Goal: Complete Application Form: Complete application form

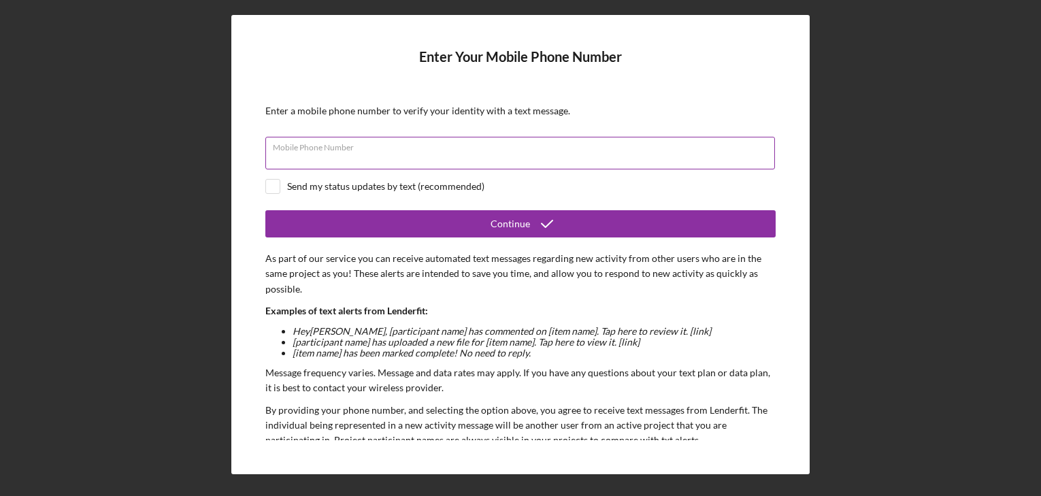
click at [550, 157] on input "Mobile Phone Number" at bounding box center [519, 153] width 509 height 33
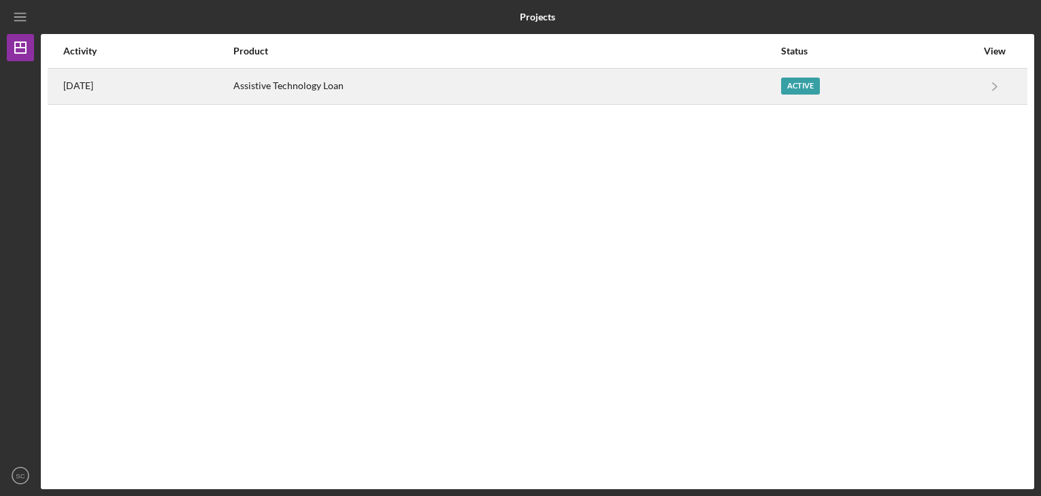
click at [796, 87] on div "Active" at bounding box center [800, 86] width 39 height 17
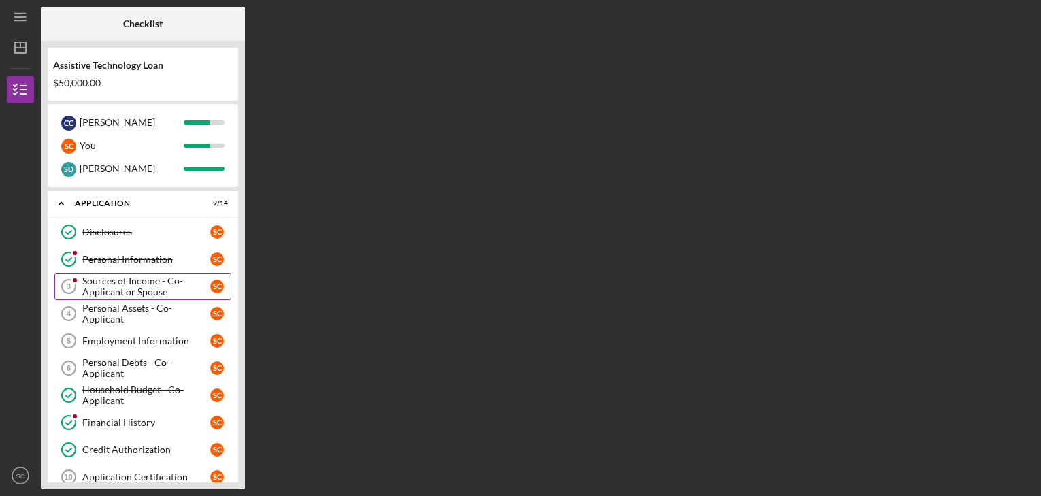
click at [190, 283] on div "Sources of Income - Co-Applicant or Spouse" at bounding box center [146, 286] width 128 height 22
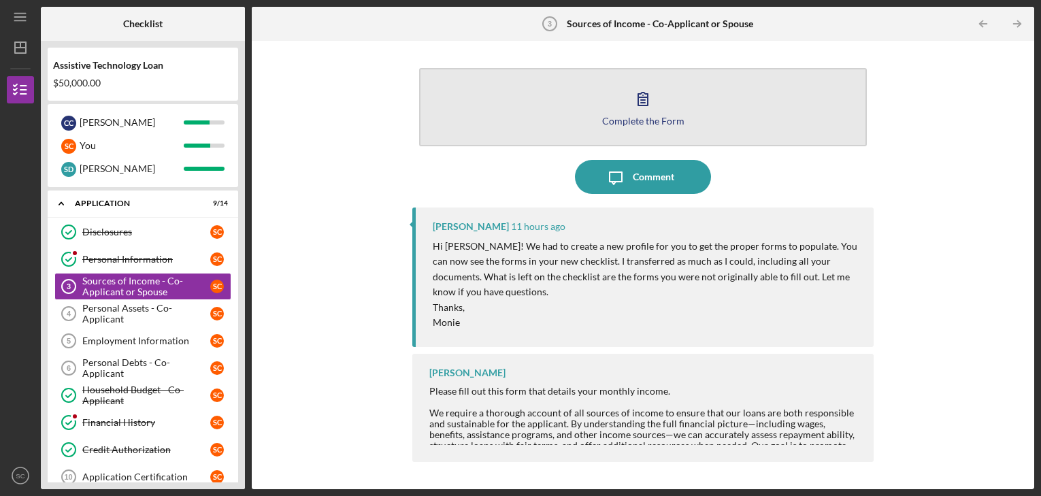
click at [585, 112] on button "Complete the Form Form" at bounding box center [643, 107] width 448 height 78
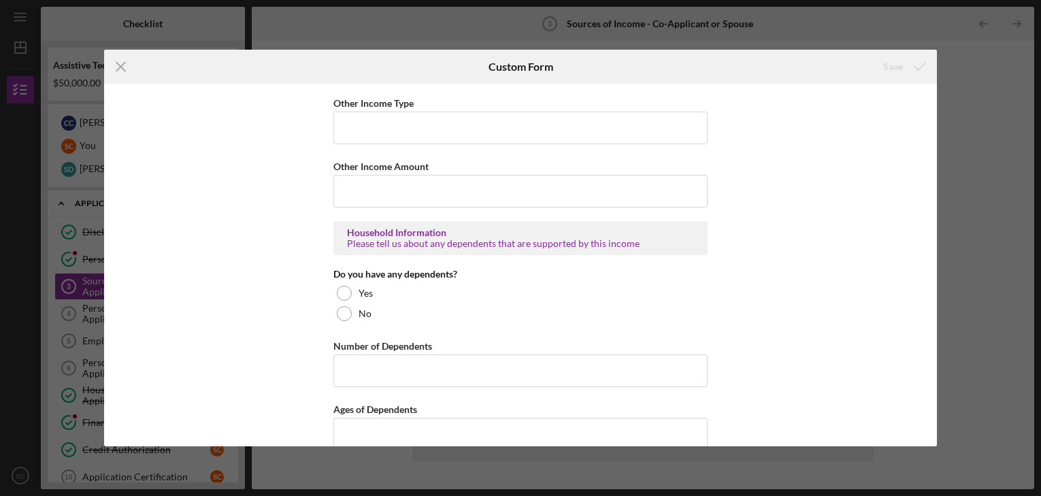
scroll to position [707, 0]
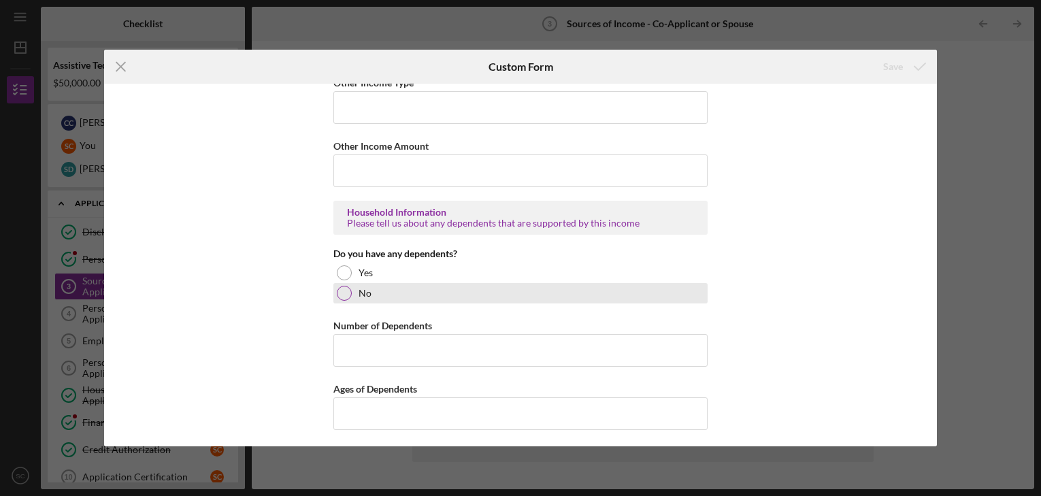
click at [339, 292] on div at bounding box center [344, 293] width 15 height 15
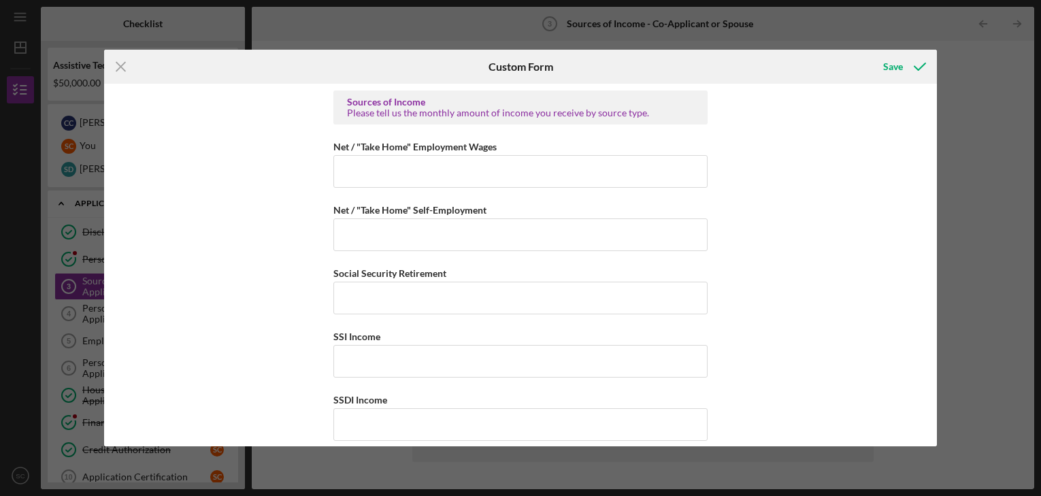
scroll to position [0, 0]
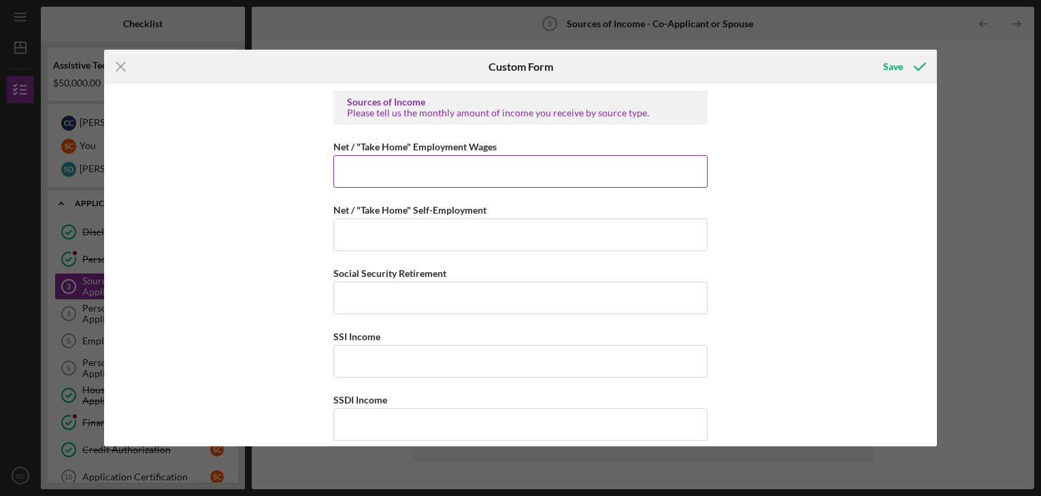
click at [509, 174] on input "Net / "Take Home" Employment Wages" at bounding box center [520, 171] width 374 height 33
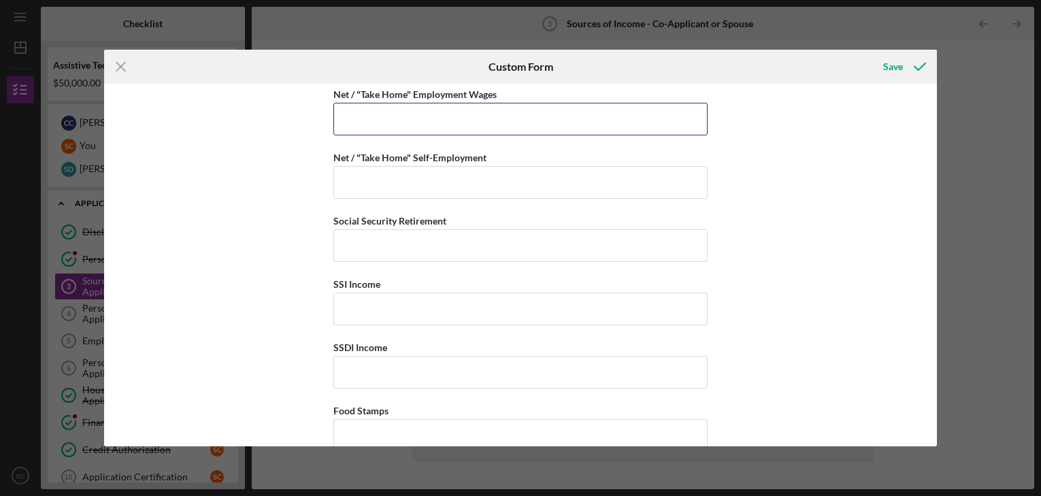
scroll to position [27, 0]
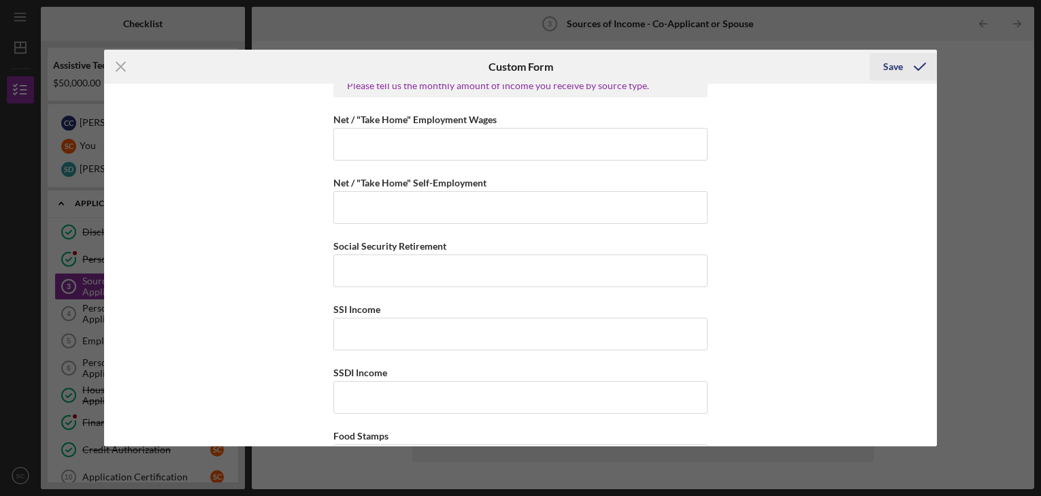
click at [884, 68] on div "Save" at bounding box center [893, 66] width 20 height 27
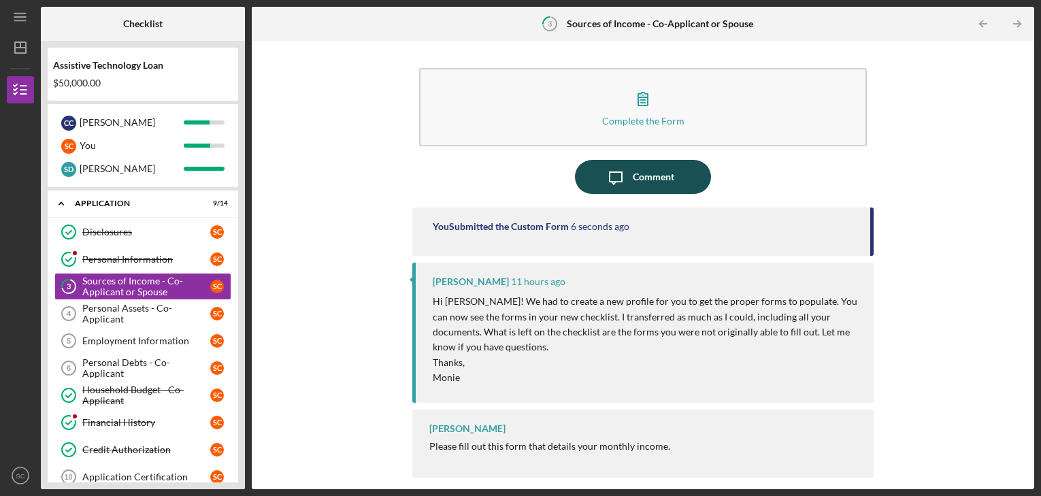
click at [637, 178] on div "Comment" at bounding box center [653, 177] width 41 height 34
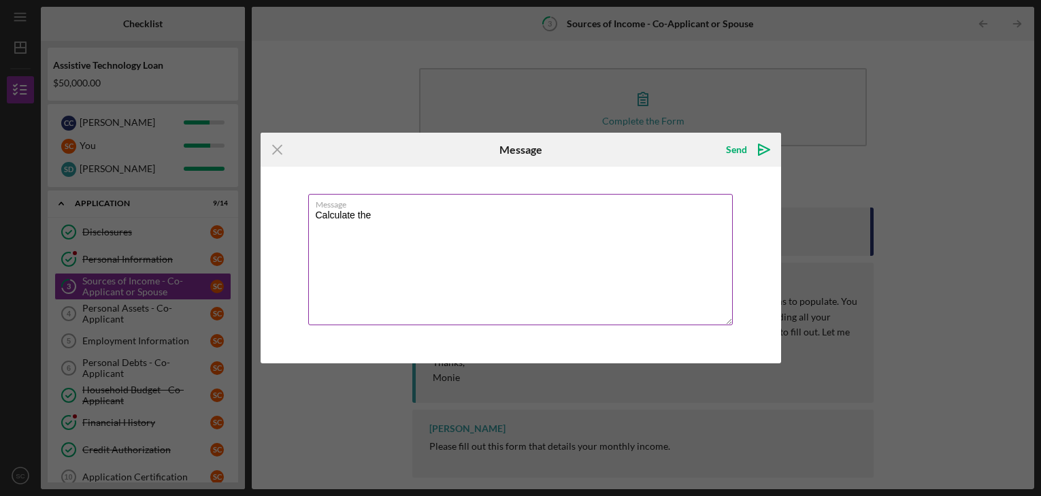
click at [539, 238] on textarea "Calculate the" at bounding box center [520, 259] width 424 height 131
click at [539, 238] on textarea "Calculate the rest" at bounding box center [520, 259] width 424 height 131
type textarea "Calculate the rest your damn self."
click at [273, 146] on line at bounding box center [277, 150] width 9 height 9
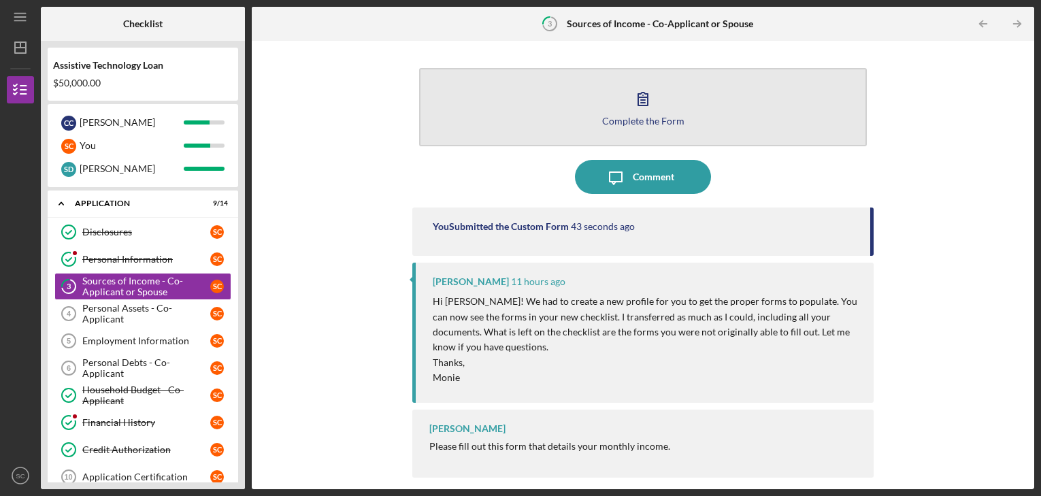
click at [645, 101] on icon "button" at bounding box center [643, 99] width 34 height 34
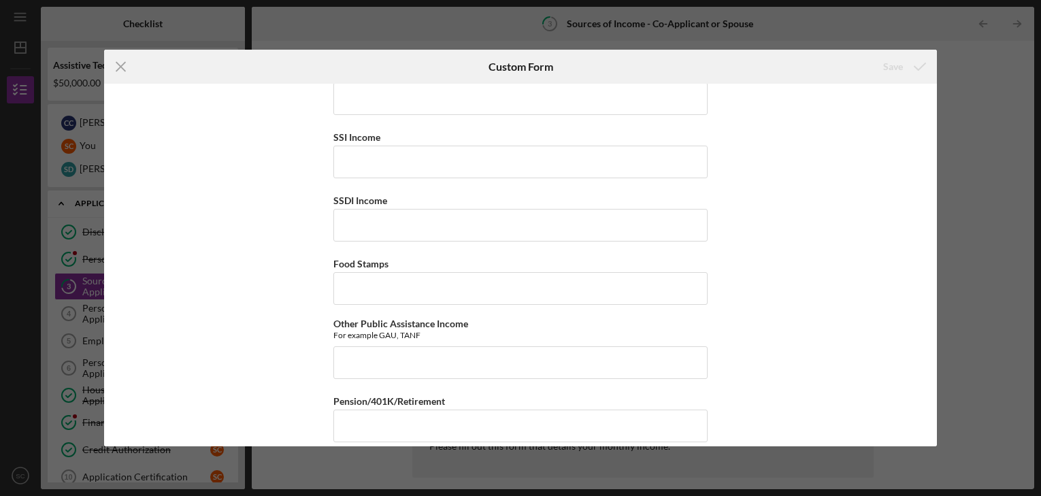
scroll to position [204, 0]
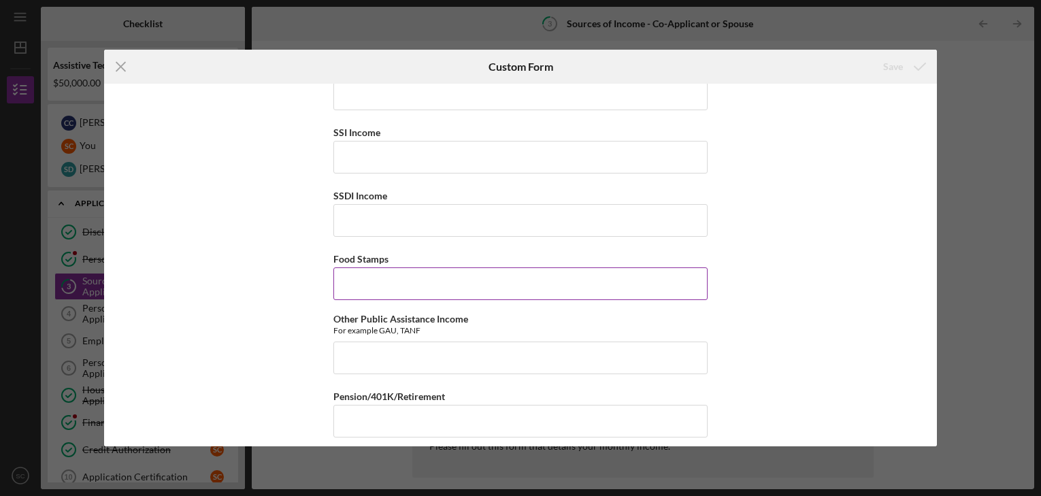
click at [657, 275] on input "Food Stamps" at bounding box center [520, 283] width 374 height 33
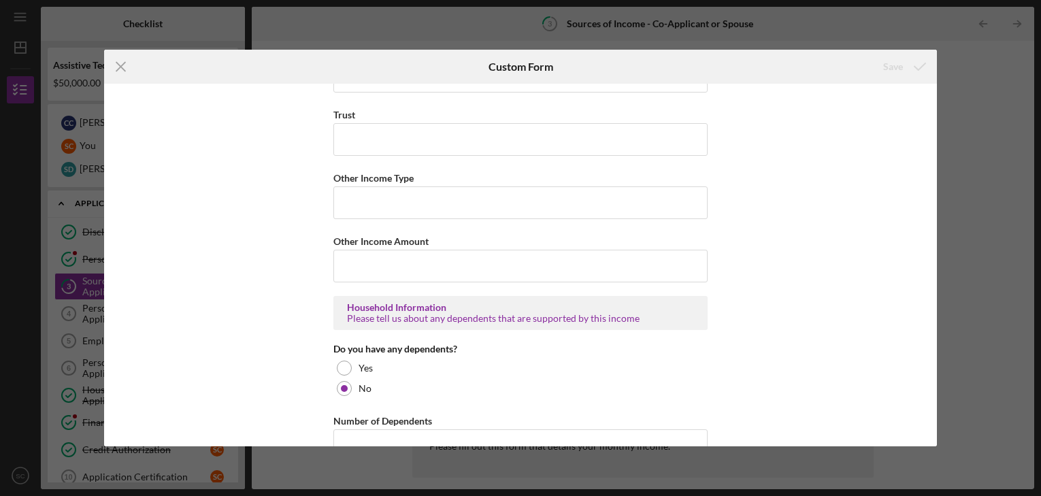
scroll to position [707, 0]
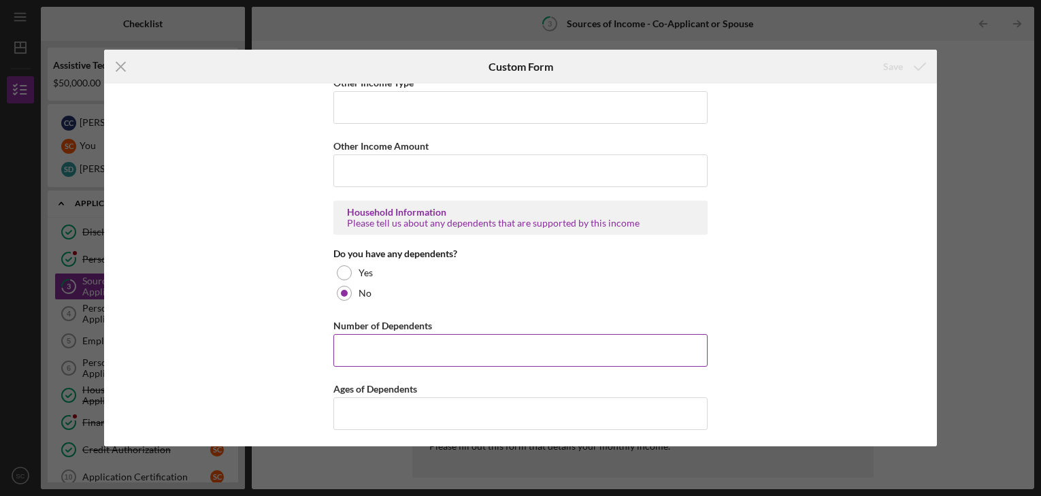
click at [560, 343] on input "Number of Dependents" at bounding box center [520, 350] width 374 height 33
type input "0"
click at [365, 420] on input "Ages of Dependents" at bounding box center [520, 413] width 374 height 33
type input "0"
click at [263, 345] on div "Sources of Income Please tell us the monthly amount of income you receive by so…" at bounding box center [520, 265] width 832 height 362
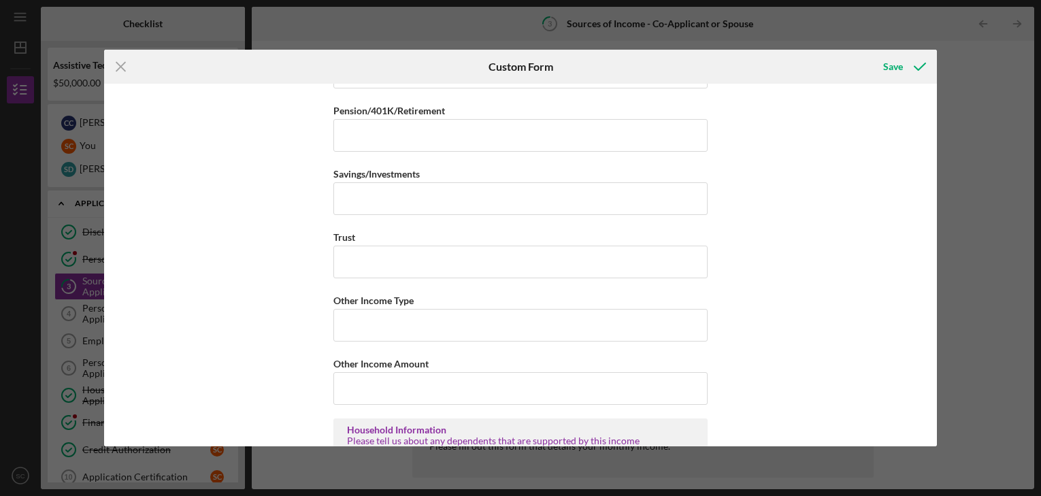
scroll to position [544, 0]
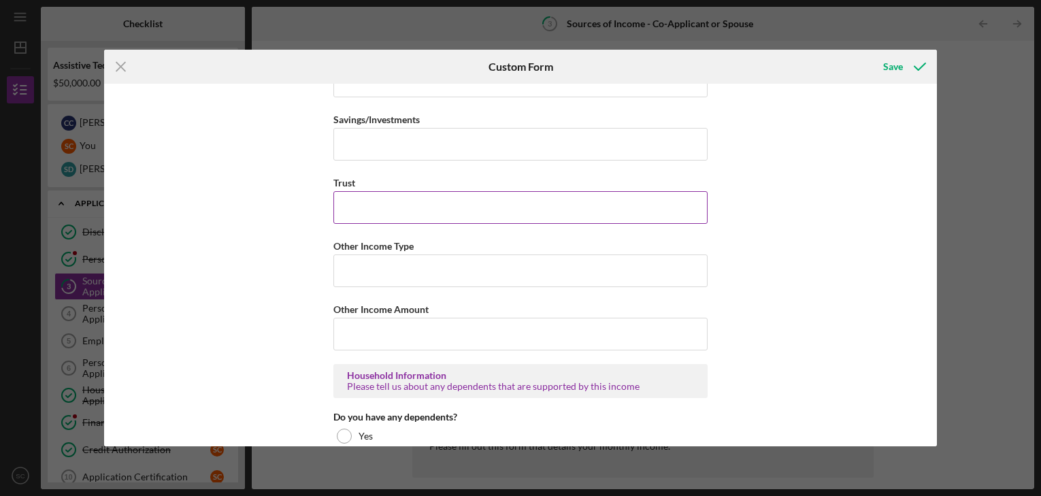
click at [476, 212] on input "Trust" at bounding box center [520, 207] width 374 height 33
type input "$0"
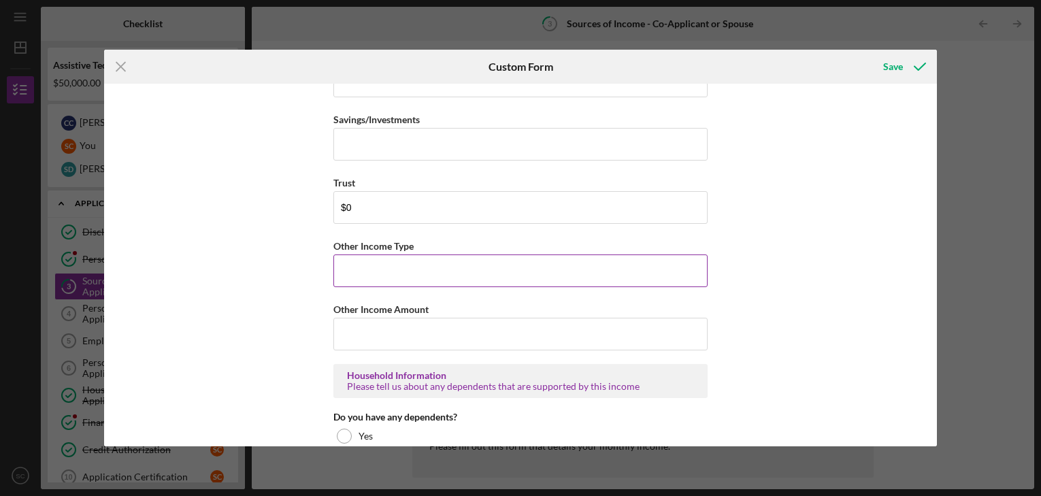
click at [433, 266] on input "Other Income Type" at bounding box center [520, 270] width 374 height 33
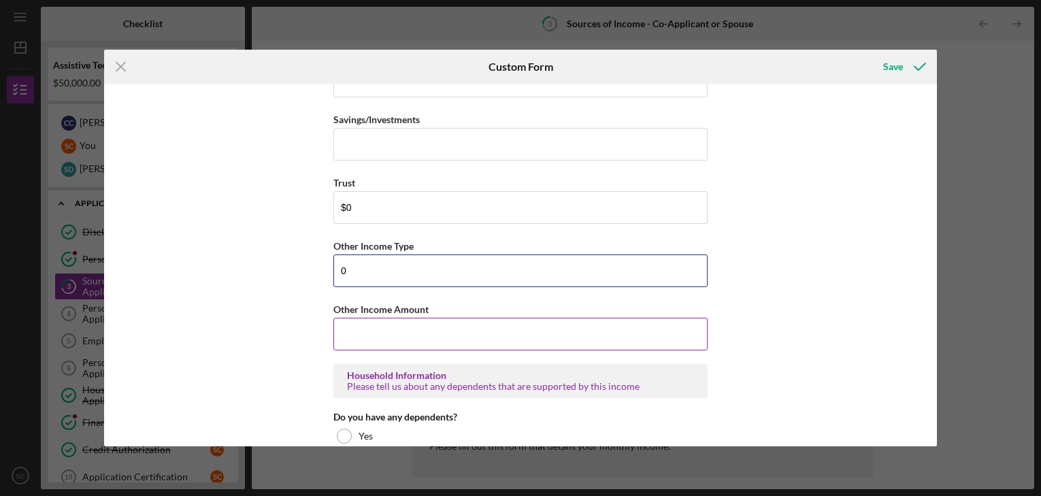
type input "0"
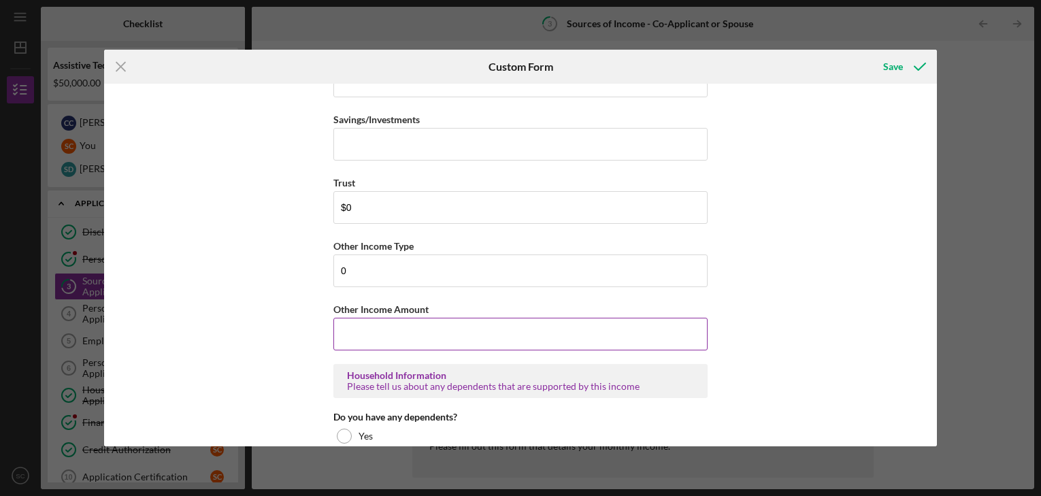
click at [425, 339] on input "Other Income Amount" at bounding box center [520, 334] width 374 height 33
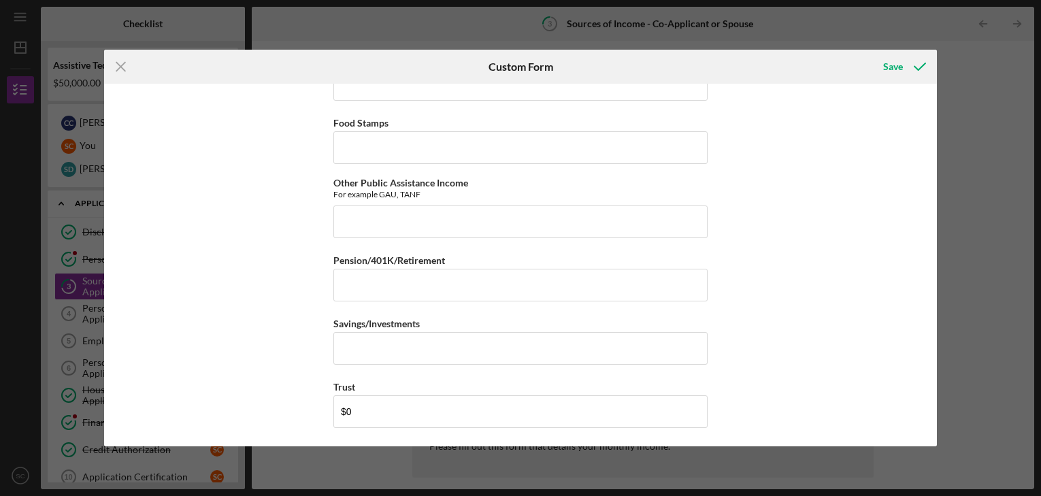
scroll to position [408, 0]
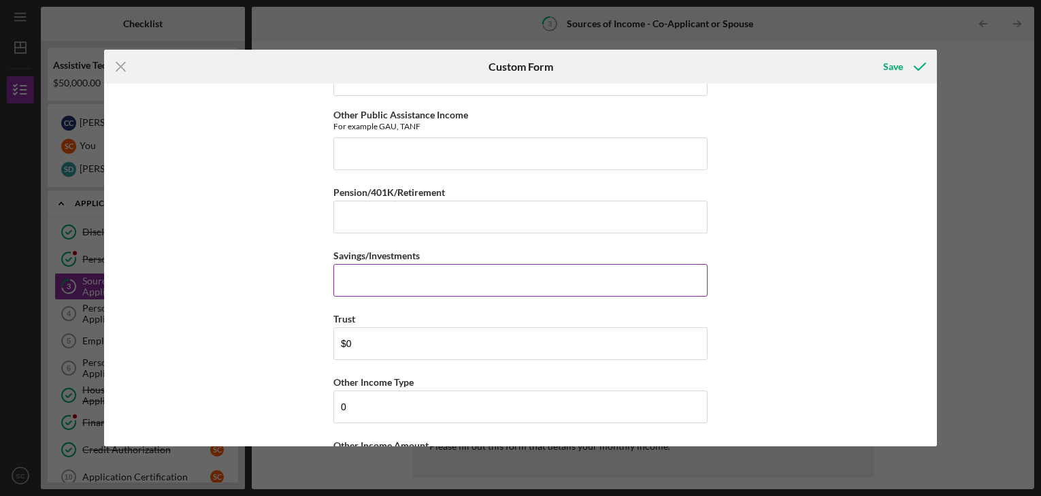
type input "$0"
click at [435, 284] on input "Savings/Investments" at bounding box center [520, 280] width 374 height 33
type input "$0"
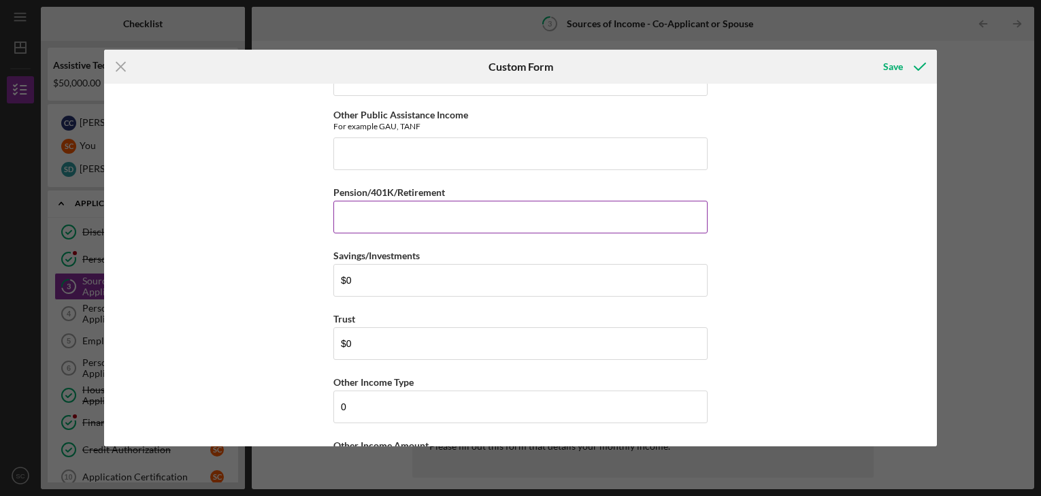
click at [475, 205] on input "Pension/401K/Retirement" at bounding box center [520, 217] width 374 height 33
type input "$1"
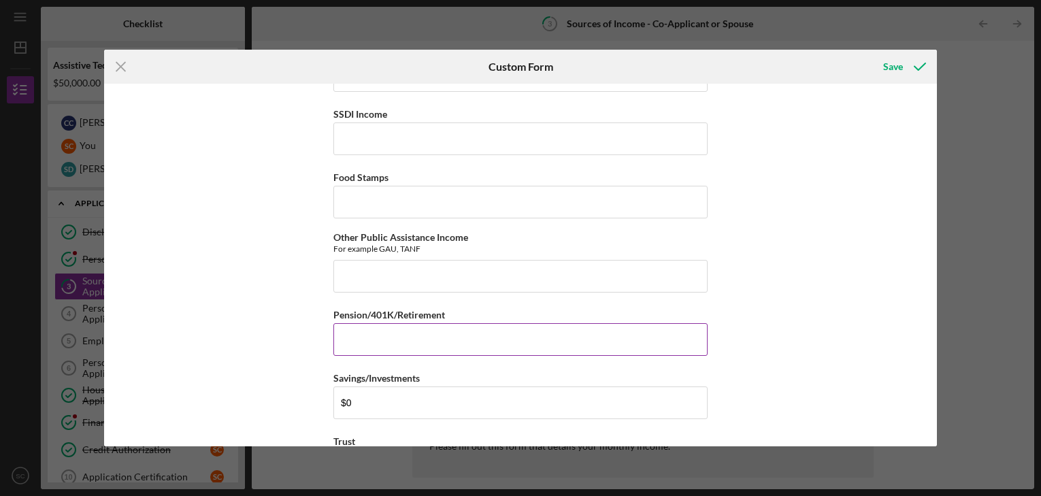
scroll to position [0, 0]
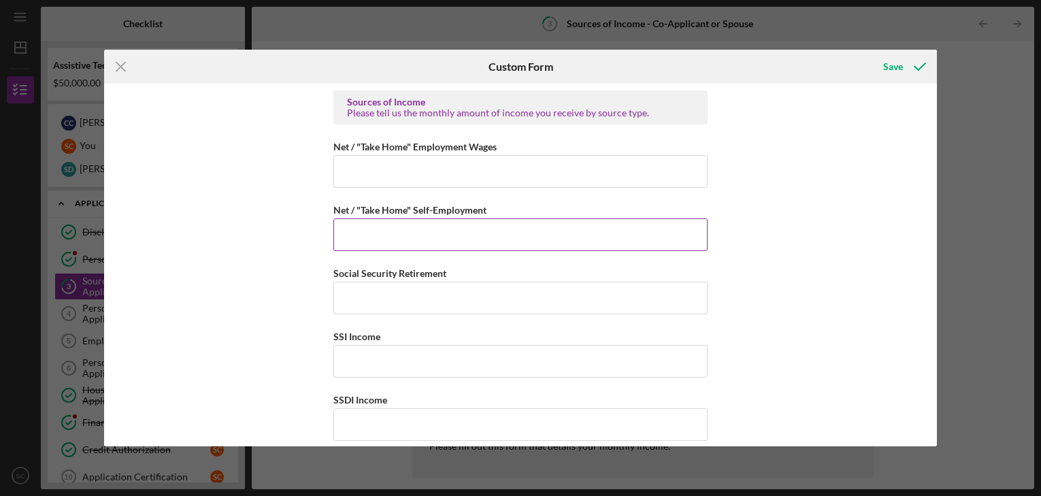
click at [501, 243] on input "Net / "Take Home" Self-Employment" at bounding box center [520, 234] width 374 height 33
type input "$0"
click at [513, 290] on input "Social Security Retirement" at bounding box center [520, 298] width 374 height 33
type input "$0"
click at [506, 341] on div "SSI Income" at bounding box center [520, 336] width 374 height 17
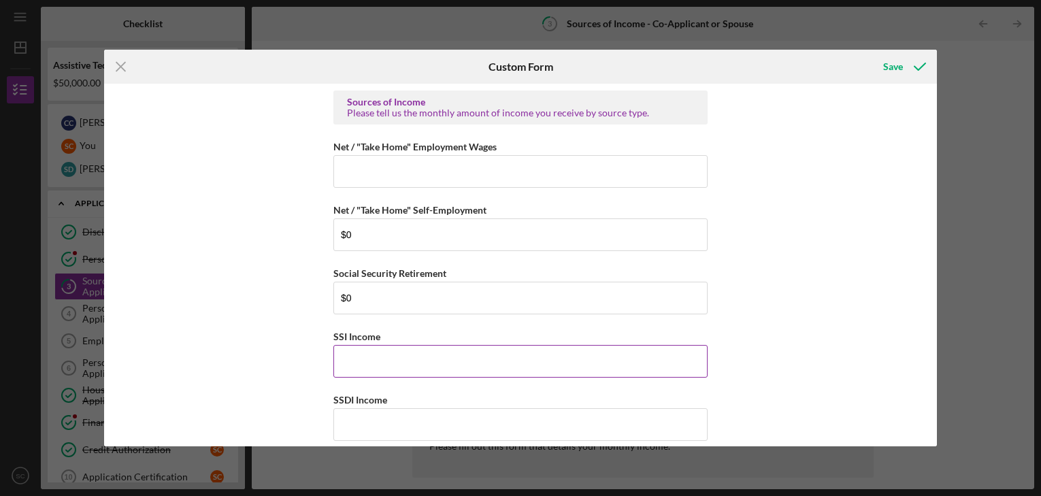
click at [506, 359] on input "SSI Income" at bounding box center [520, 361] width 374 height 33
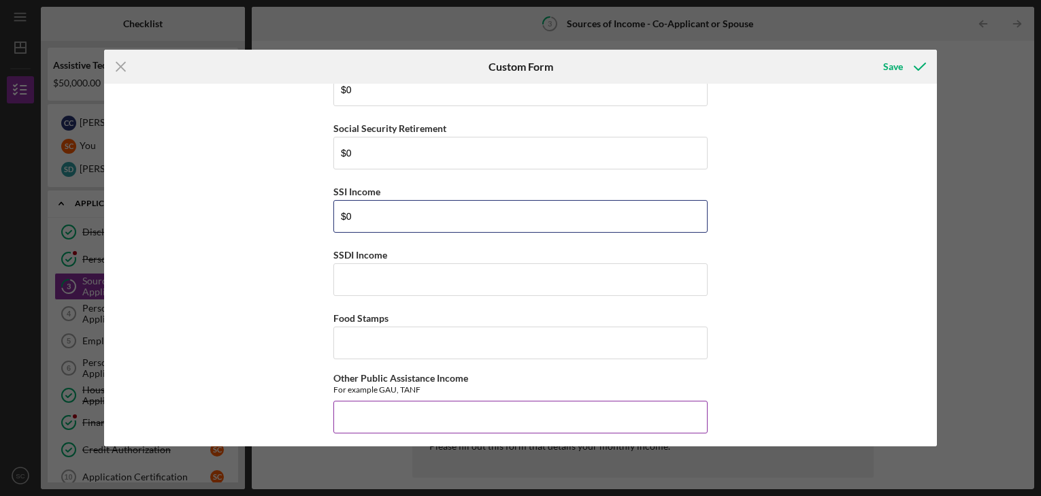
scroll to position [204, 0]
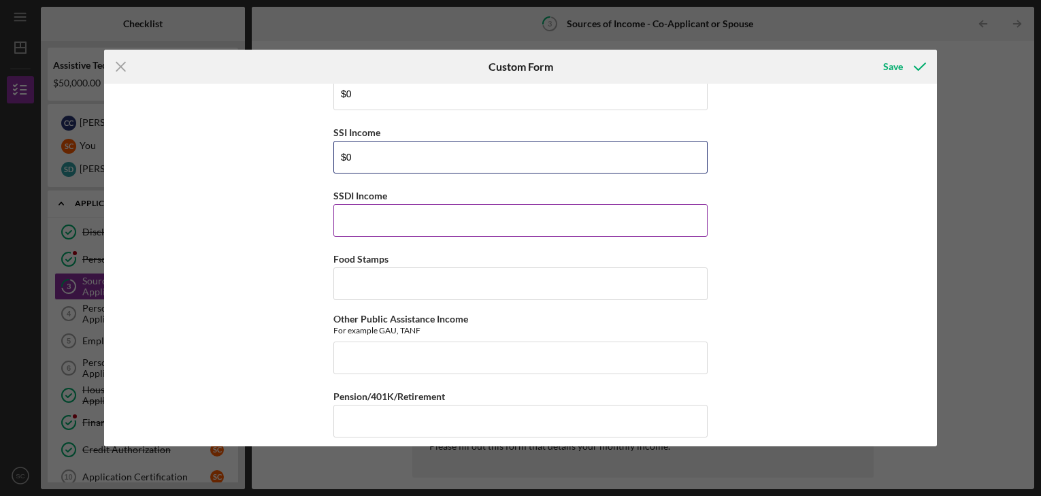
type input "$0"
click at [506, 221] on input "SSDI Income" at bounding box center [520, 220] width 374 height 33
type input "$0"
click at [492, 250] on div "Food Stamps" at bounding box center [520, 258] width 374 height 17
click at [486, 287] on input "Food Stamps" at bounding box center [520, 283] width 374 height 33
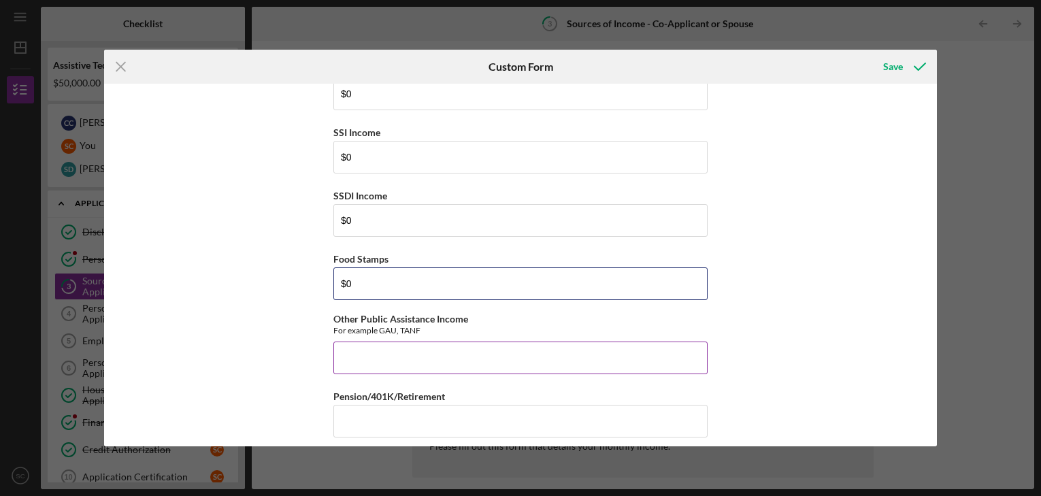
type input "$0"
click at [480, 341] on input "Other Public Assistance Income" at bounding box center [520, 357] width 374 height 33
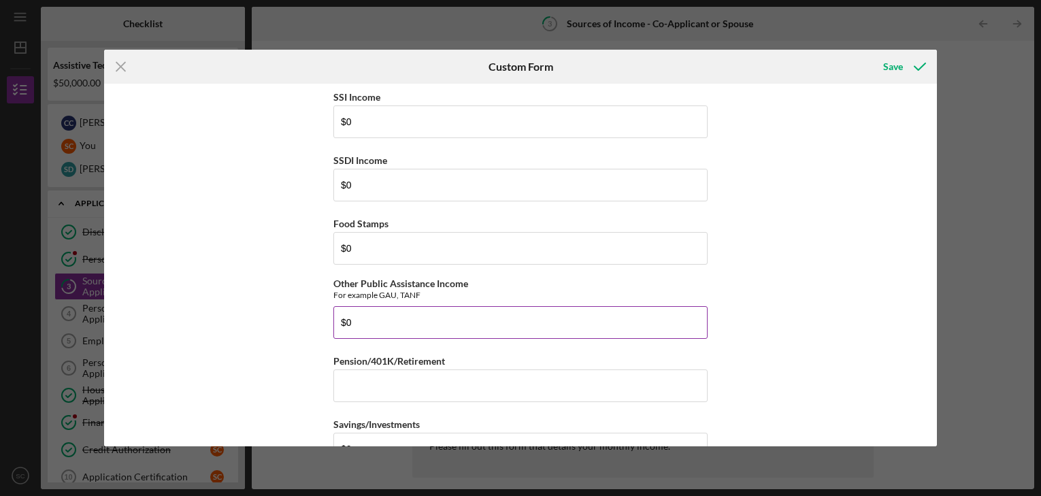
scroll to position [272, 0]
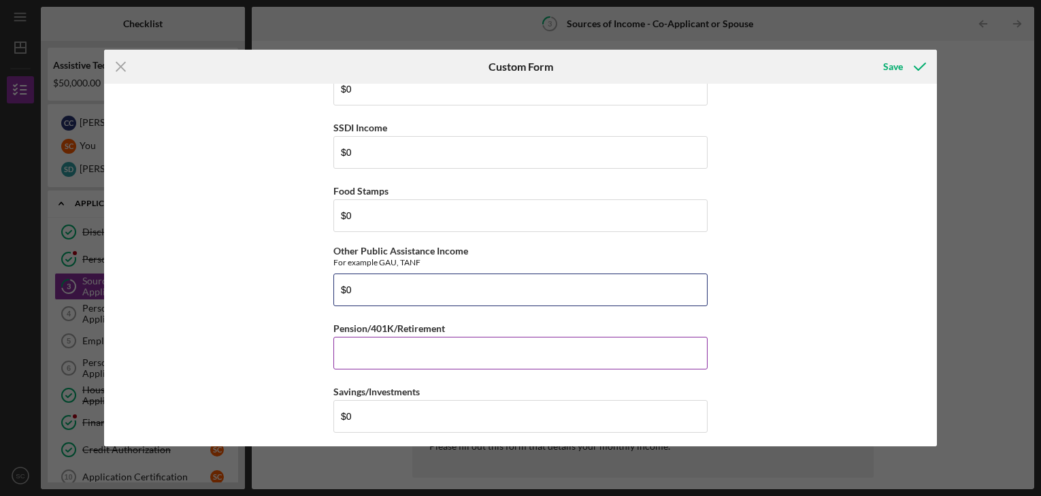
type input "$0"
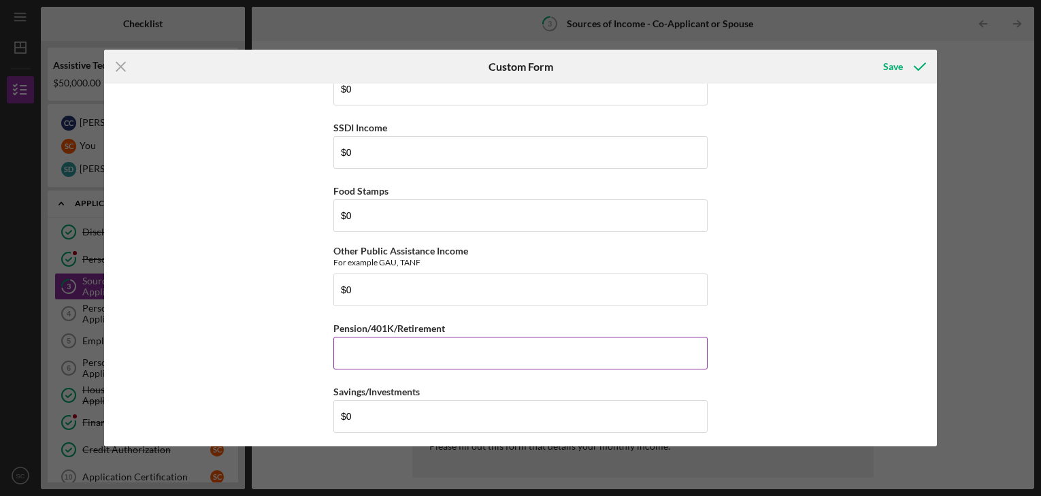
click at [441, 350] on input "Pension/401K/Retirement" at bounding box center [520, 353] width 374 height 33
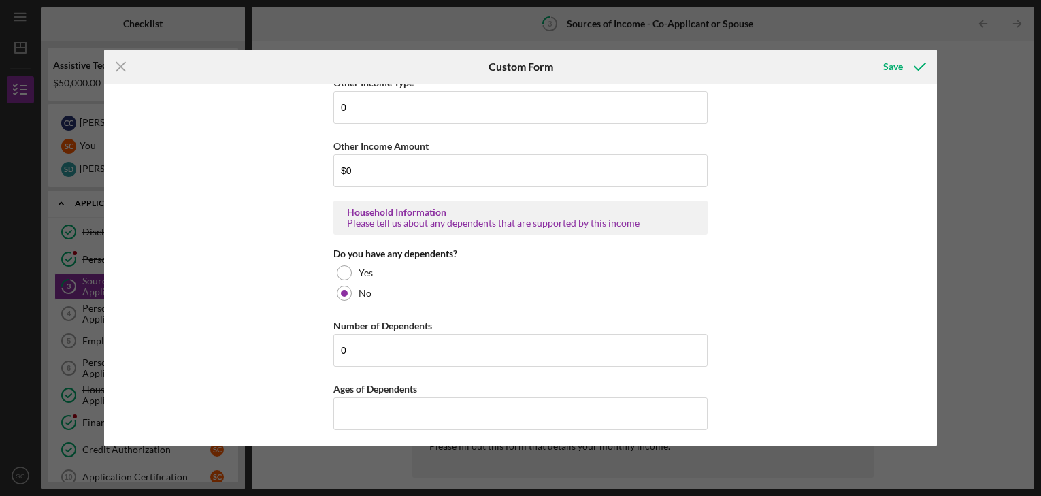
scroll to position [435, 0]
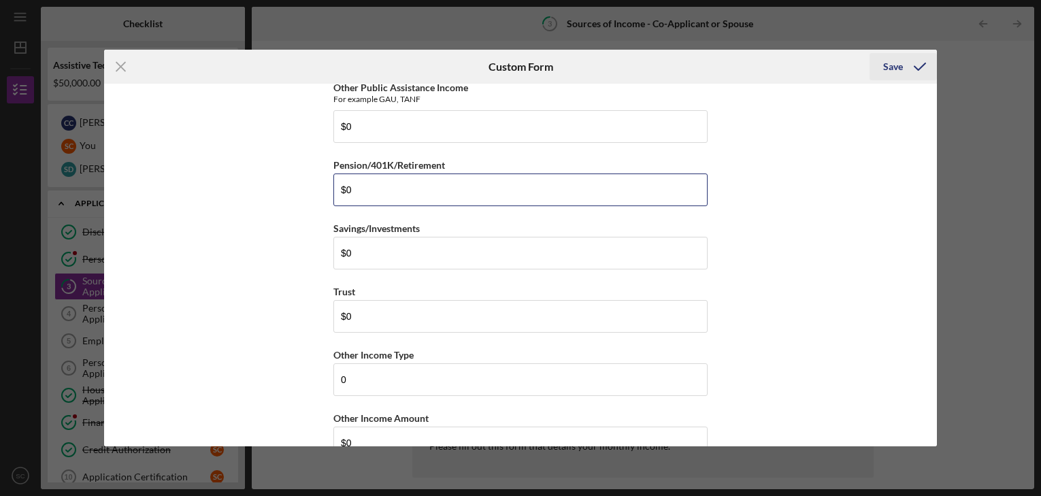
type input "$0"
click at [915, 63] on icon "submit" at bounding box center [920, 67] width 34 height 34
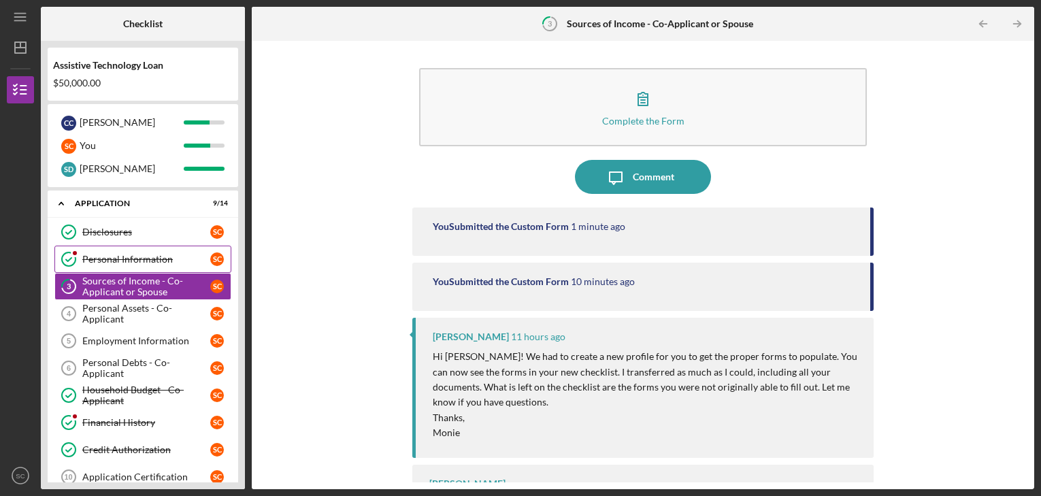
click at [148, 258] on div "Personal Information" at bounding box center [146, 259] width 128 height 11
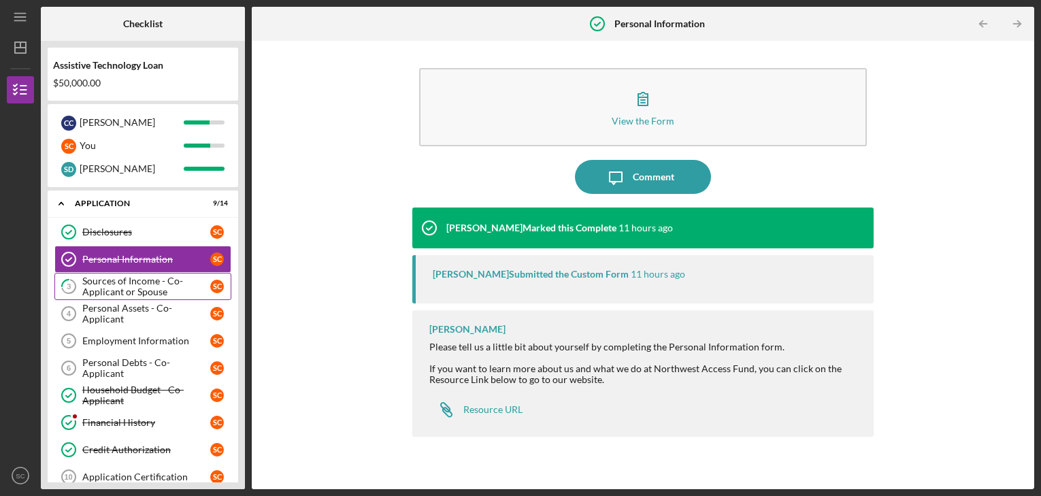
click at [147, 294] on div "Sources of Income - Co-Applicant or Spouse" at bounding box center [146, 286] width 128 height 22
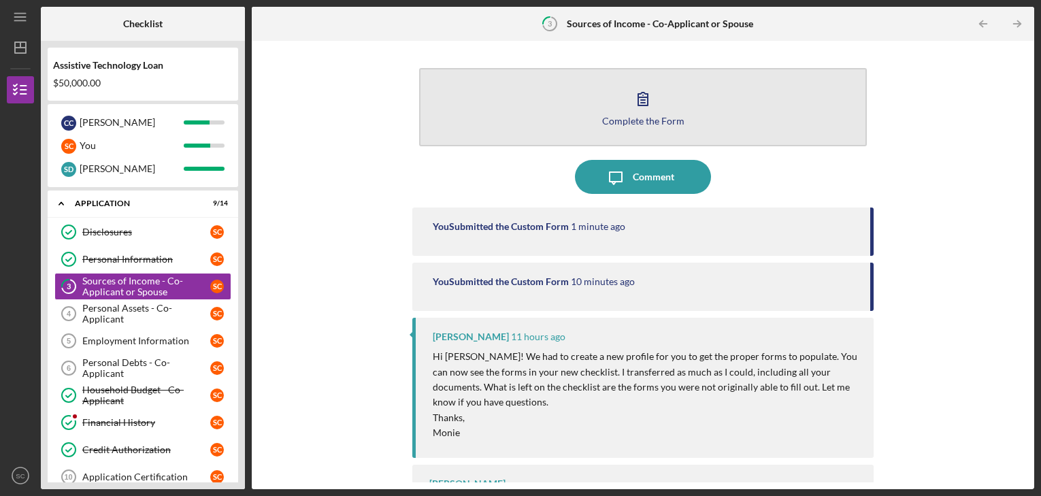
click at [656, 127] on button "Complete the Form Form" at bounding box center [643, 107] width 448 height 78
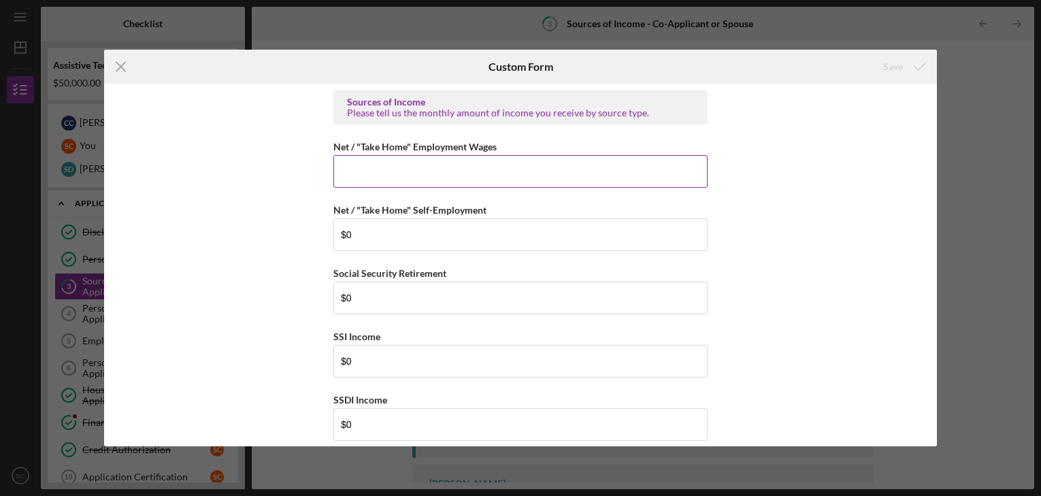
click at [460, 169] on input "Net / "Take Home" Employment Wages" at bounding box center [520, 171] width 374 height 33
type input "$9"
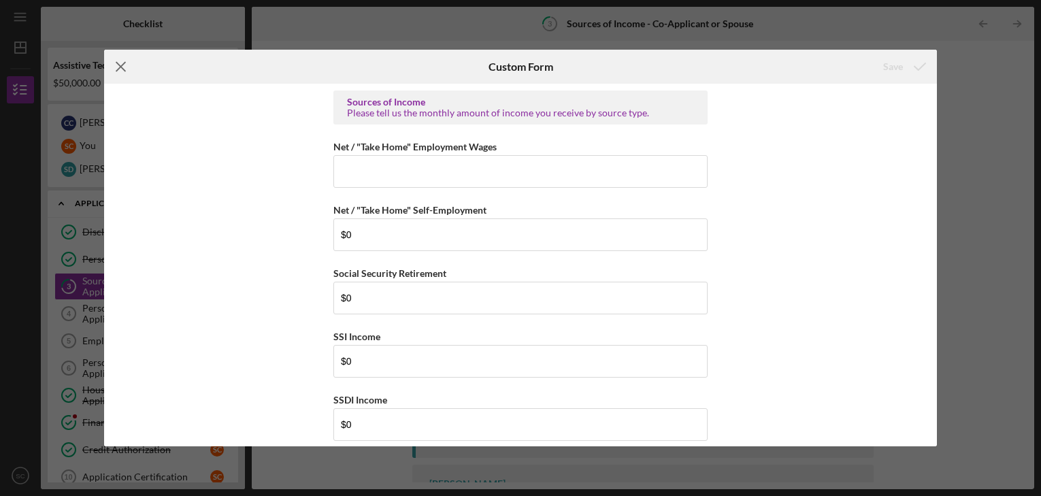
click at [126, 71] on icon "Icon/Menu Close" at bounding box center [121, 67] width 34 height 34
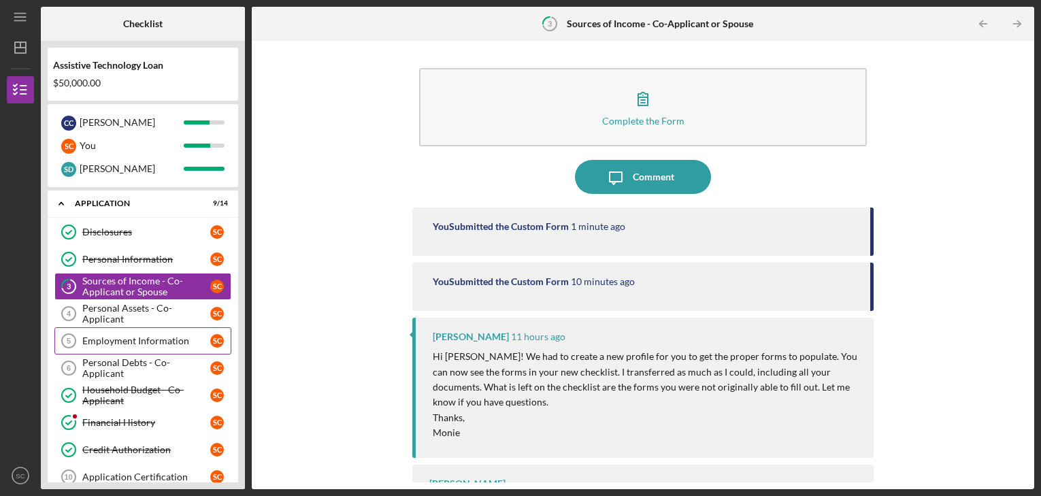
click at [145, 333] on link "Employment Information 5 Employment Information S C" at bounding box center [142, 340] width 177 height 27
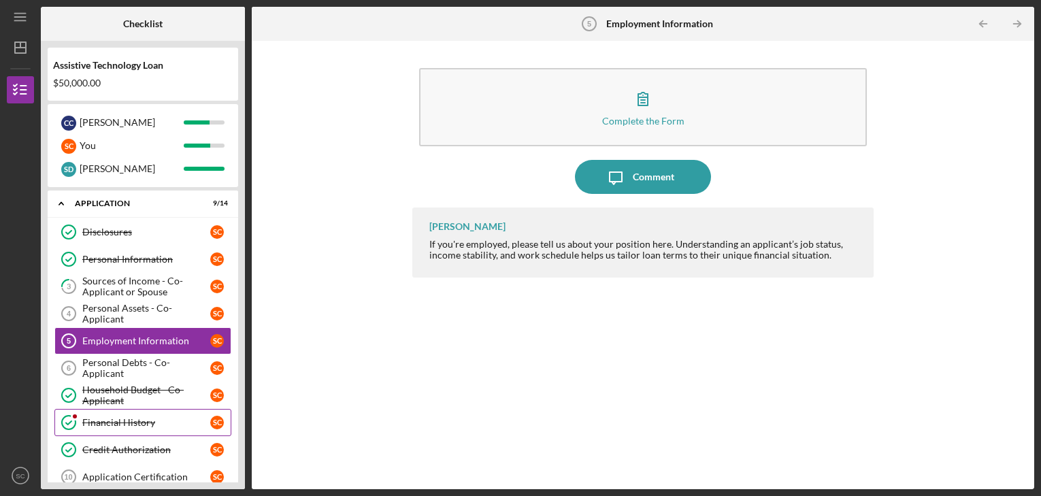
click at [122, 417] on div "Financial History" at bounding box center [146, 422] width 128 height 11
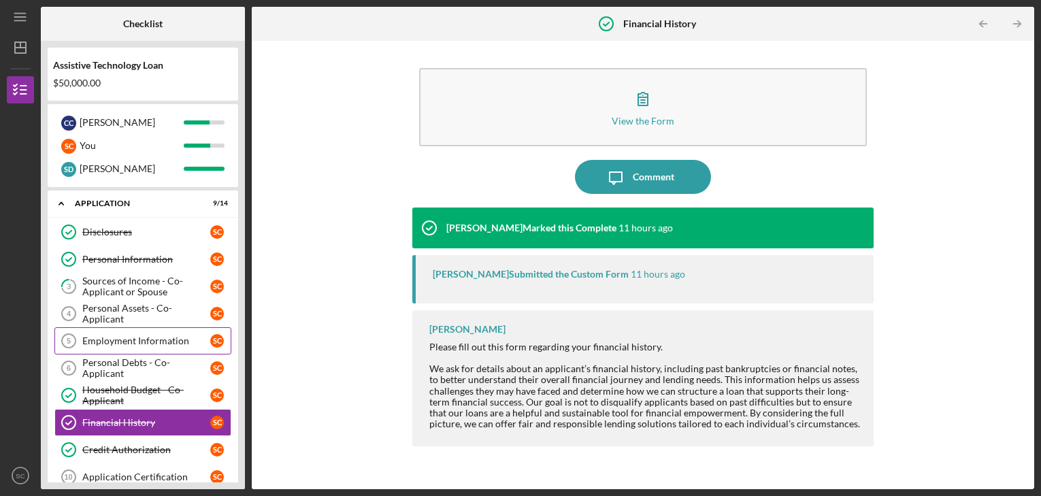
click at [116, 328] on link "Employment Information 5 Employment Information S C" at bounding box center [142, 340] width 177 height 27
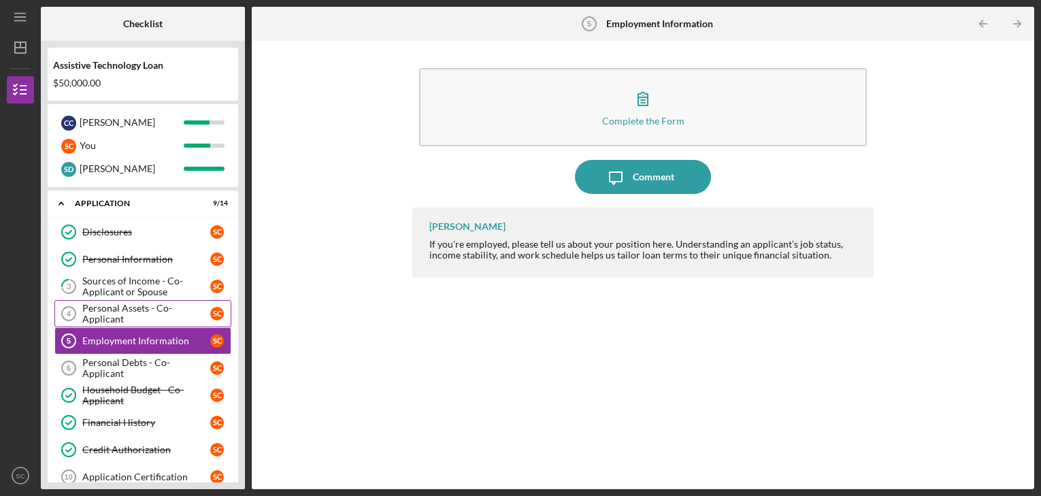
click at [132, 312] on div "Personal Assets - Co-Applicant" at bounding box center [146, 314] width 128 height 22
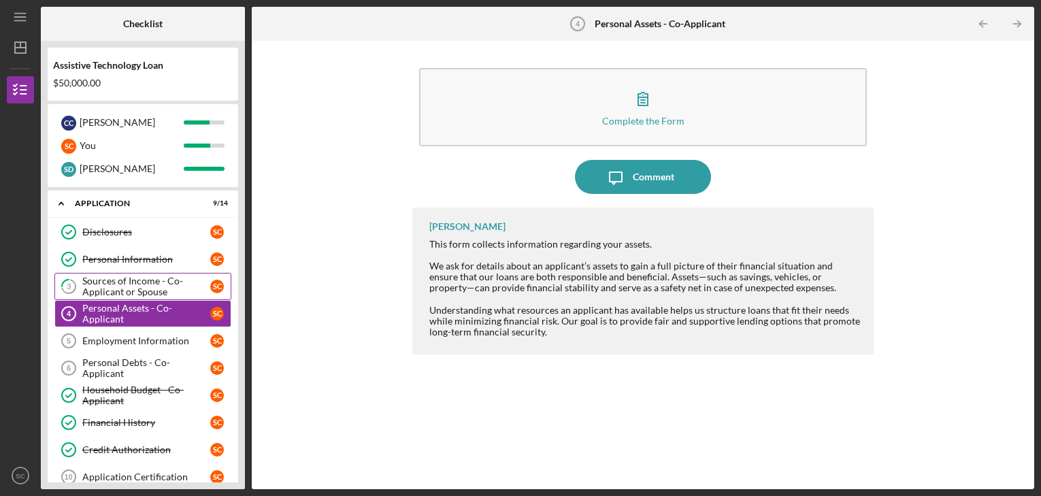
click at [139, 284] on div "Sources of Income - Co-Applicant or Spouse" at bounding box center [146, 286] width 128 height 22
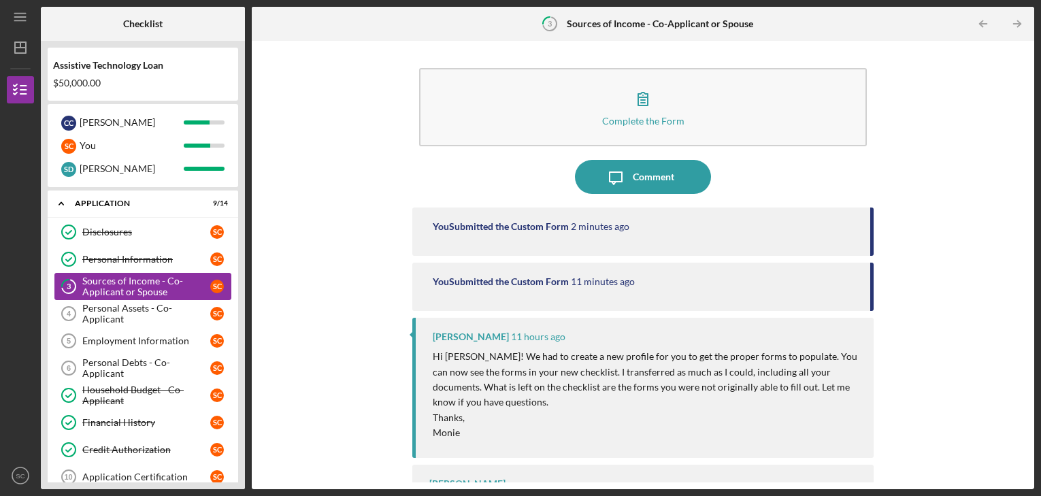
click at [124, 283] on div "Sources of Income - Co-Applicant or Spouse" at bounding box center [146, 286] width 128 height 22
